Goal: Check status: Check status

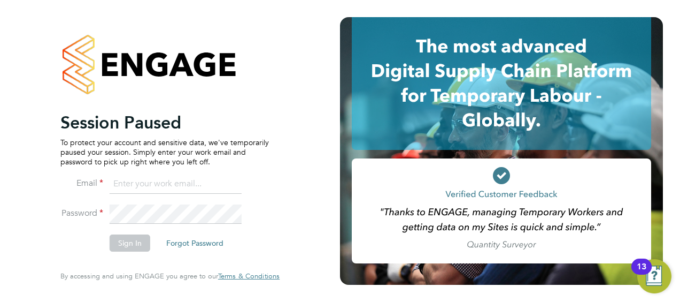
click at [179, 183] on input at bounding box center [176, 183] width 132 height 19
type input "[PERSON_NAME][EMAIL_ADDRESS][PERSON_NAME][PERSON_NAME][DOMAIN_NAME]"
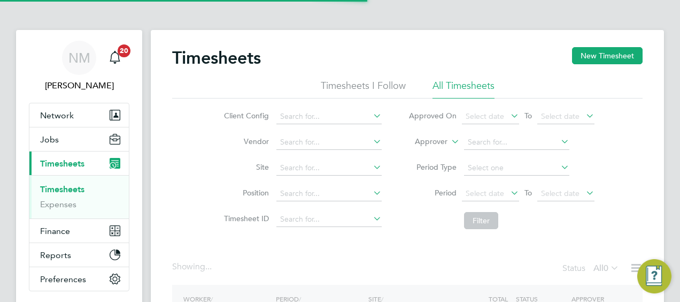
click at [447, 140] on label "Approver" at bounding box center [424, 141] width 48 height 11
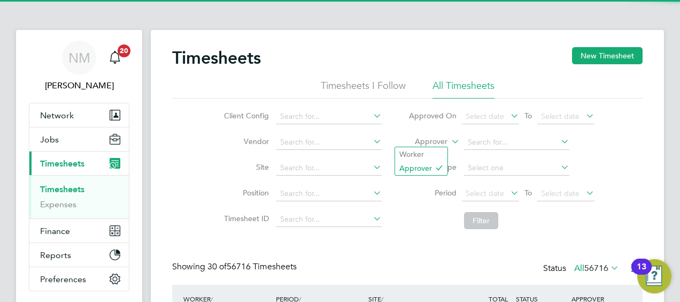
click at [441, 136] on li "Approver" at bounding box center [501, 142] width 213 height 26
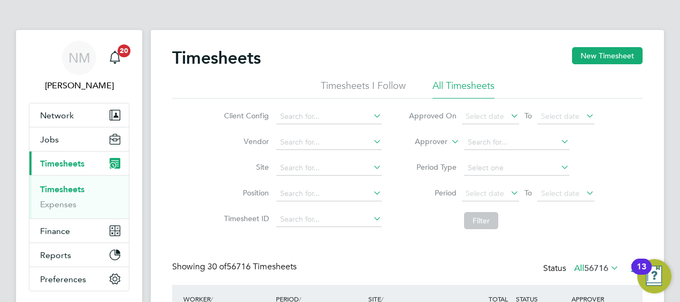
click at [430, 151] on li "Approver" at bounding box center [501, 142] width 213 height 26
click at [431, 144] on label "Approver" at bounding box center [424, 141] width 48 height 11
click at [420, 157] on li "Worker" at bounding box center [421, 154] width 52 height 14
click at [494, 139] on input at bounding box center [516, 142] width 105 height 15
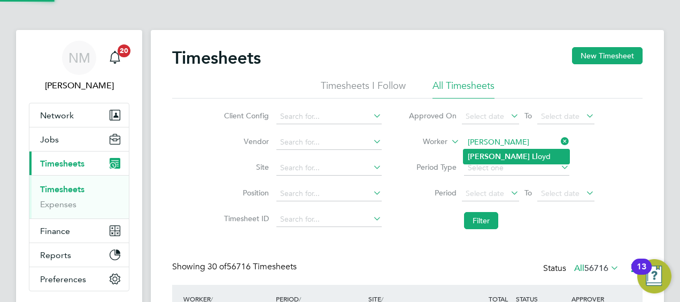
click at [532, 152] on b "Ll" at bounding box center [535, 156] width 6 height 9
type input "Ashley Lloyd"
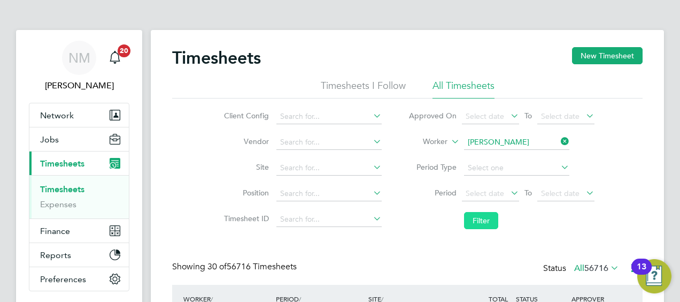
click at [474, 221] on button "Filter" at bounding box center [481, 220] width 34 height 17
drag, startPoint x: 417, startPoint y: 164, endPoint x: 416, endPoint y: 156, distance: 7.5
click at [429, 154] on li "Approver" at bounding box center [501, 142] width 213 height 26
click at [430, 149] on li "Approver" at bounding box center [501, 142] width 213 height 26
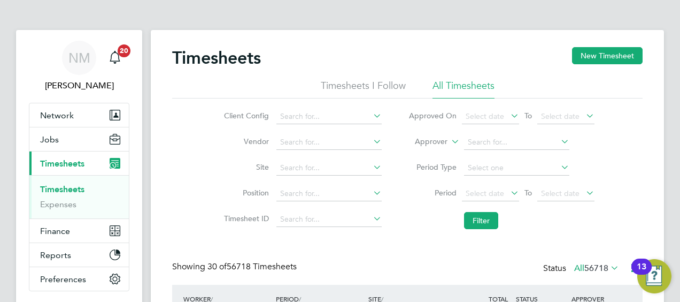
click at [431, 143] on label "Approver" at bounding box center [424, 141] width 48 height 11
click at [429, 148] on li "Worker" at bounding box center [421, 154] width 52 height 14
click at [488, 133] on li "Worker" at bounding box center [501, 142] width 213 height 26
click at [484, 146] on input at bounding box center [516, 142] width 105 height 15
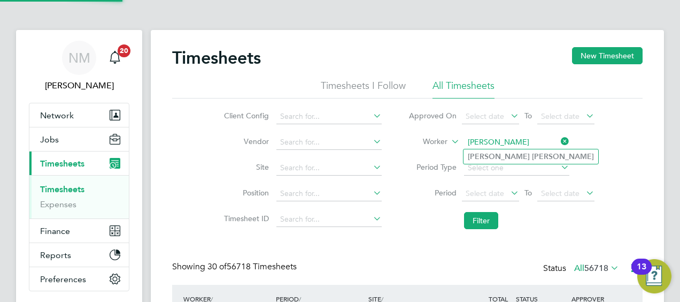
click at [532, 160] on b "Lloyd" at bounding box center [563, 156] width 62 height 9
type input "Ashley Lloyd"
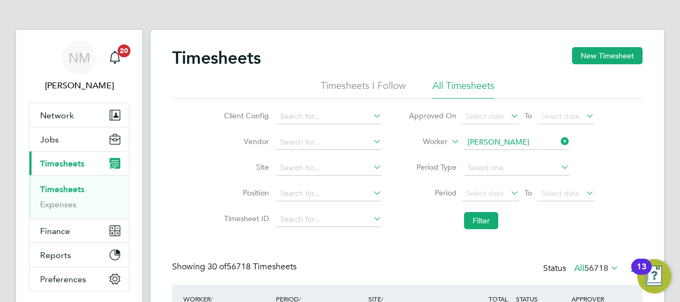
click at [486, 229] on li "Filter" at bounding box center [501, 220] width 213 height 28
click at [475, 220] on button "Filter" at bounding box center [481, 220] width 34 height 17
